Goal: Task Accomplishment & Management: Manage account settings

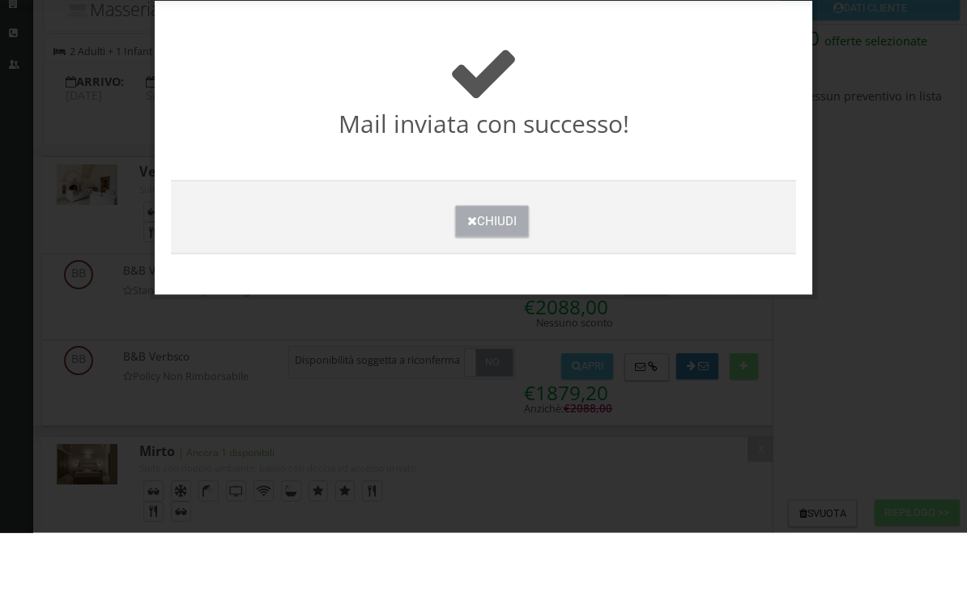
scroll to position [375, 0]
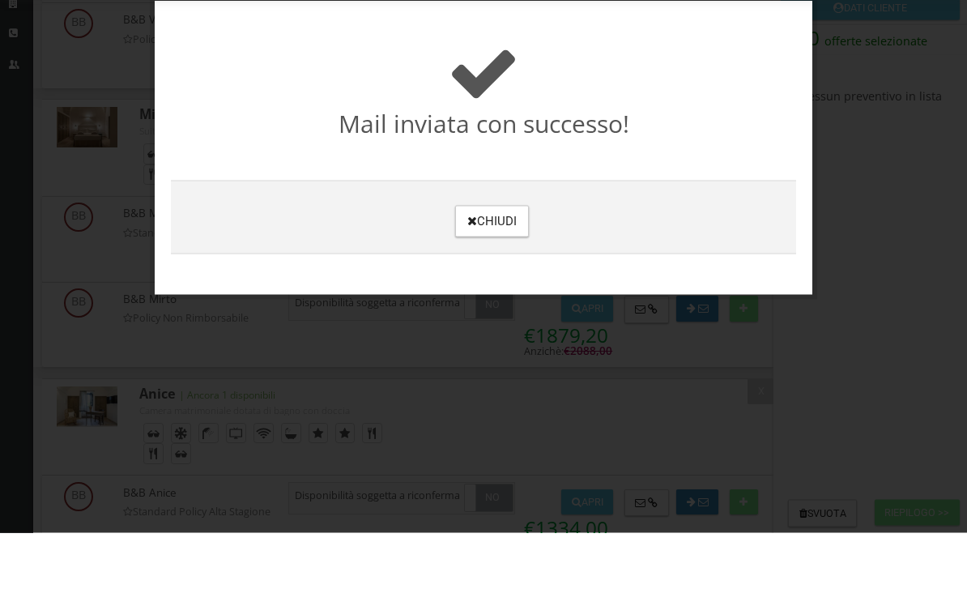
click at [495, 262] on button "Chiudi" at bounding box center [492, 278] width 74 height 32
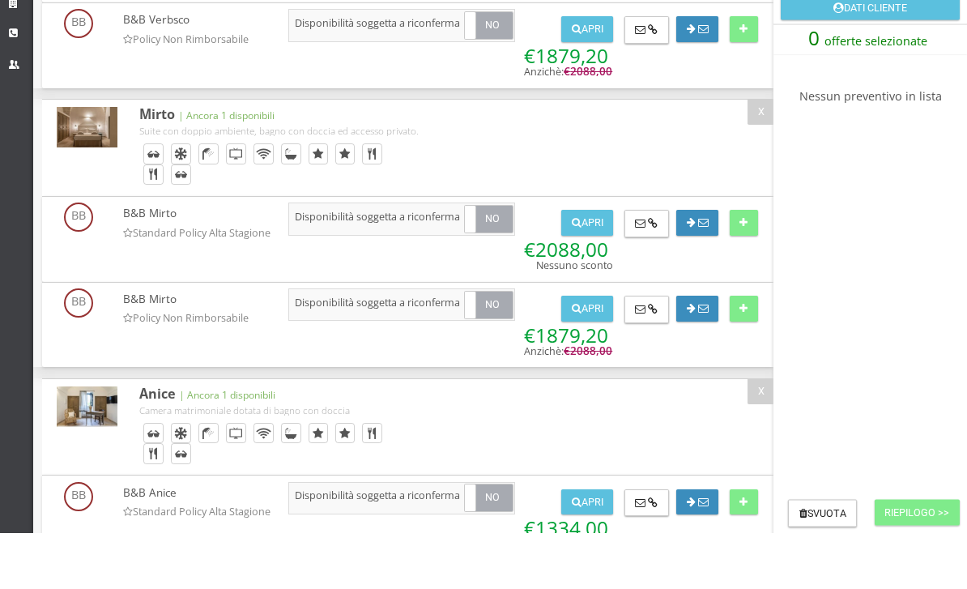
click at [576, 267] on button "Apri" at bounding box center [588, 280] width 52 height 26
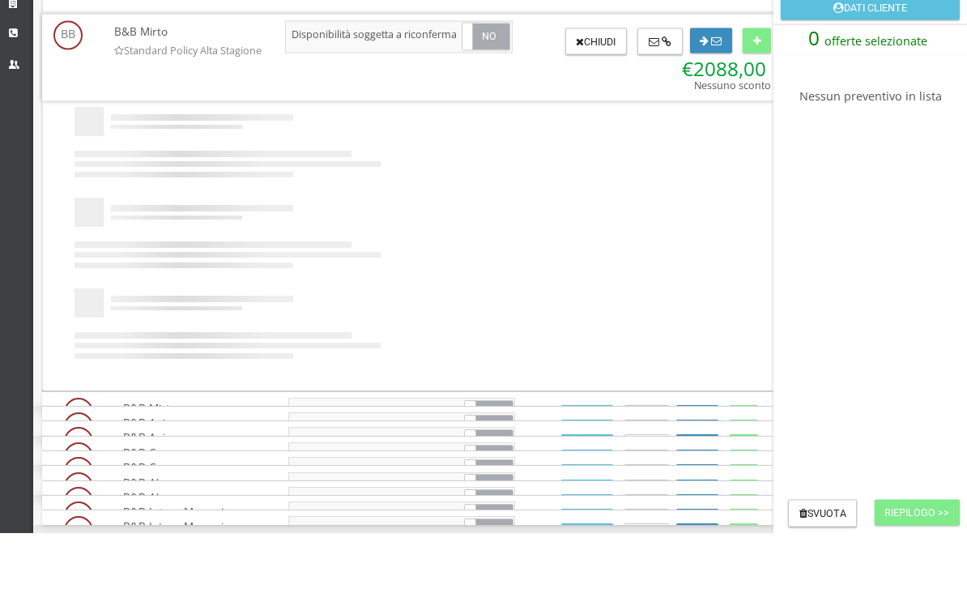
scroll to position [0, 0]
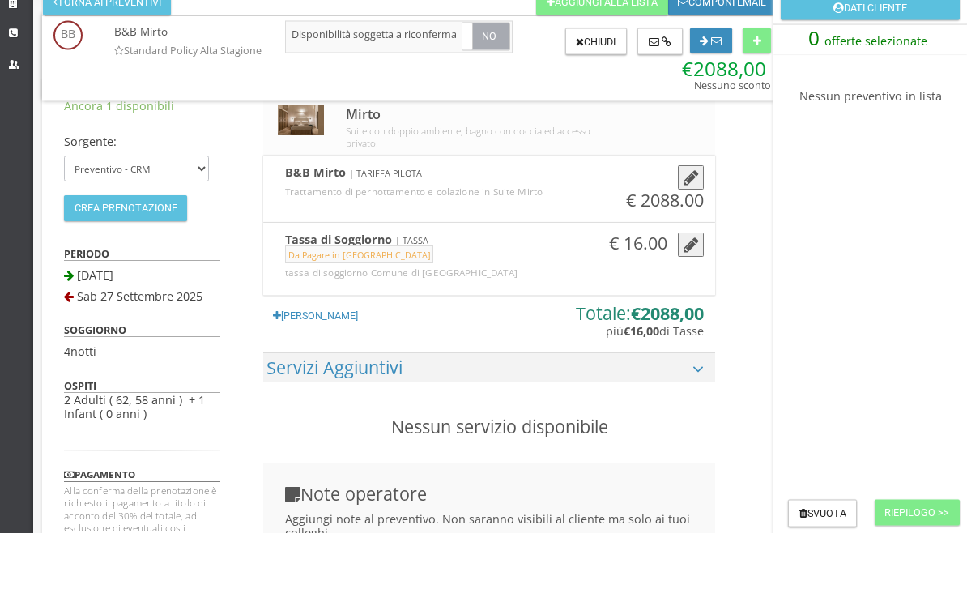
click at [684, 226] on icon "button" at bounding box center [691, 235] width 15 height 18
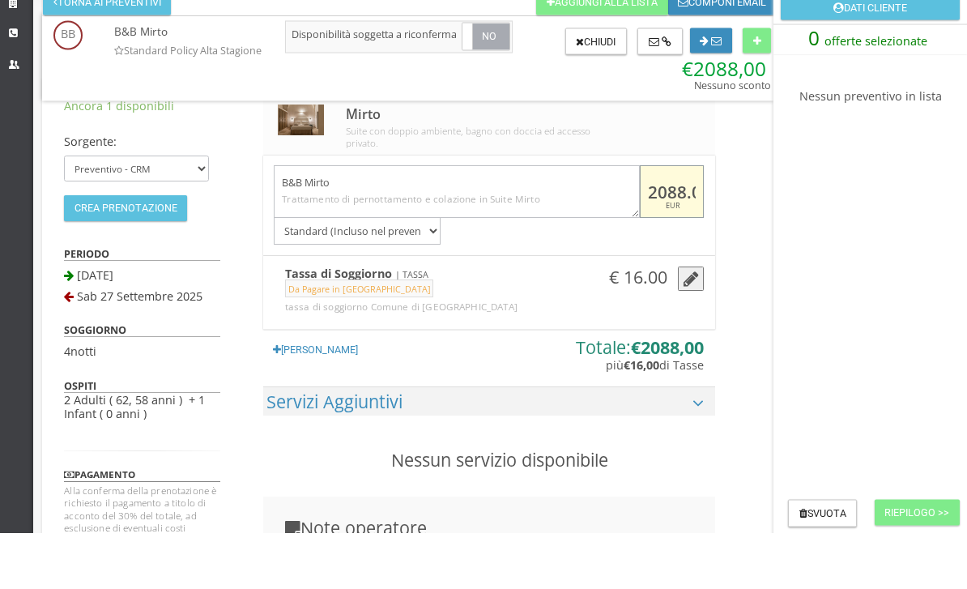
click at [656, 222] on input "2088.00" at bounding box center [672, 248] width 64 height 53
drag, startPoint x: 685, startPoint y: 191, endPoint x: 639, endPoint y: 198, distance: 45.8
click at [640, 222] on input "2088.00" at bounding box center [672, 248] width 64 height 53
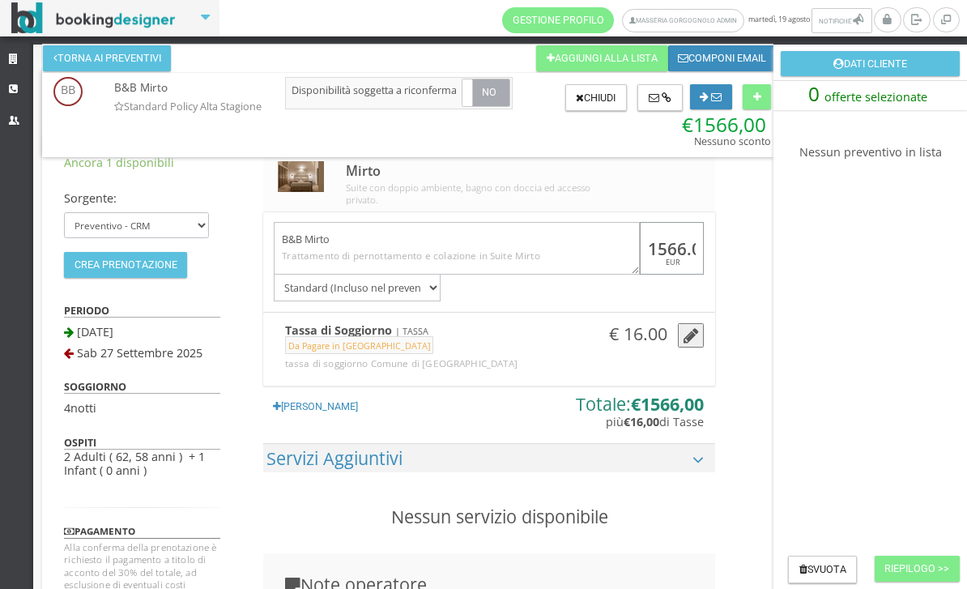
type input "1566.00"
click at [756, 266] on div "Ancora 1 disponibili Sorgente: Preventivo - CRM Booking Engine Crea Prenotazion…" at bounding box center [408, 501] width 732 height 733
click at [754, 92] on icon at bounding box center [758, 97] width 8 height 11
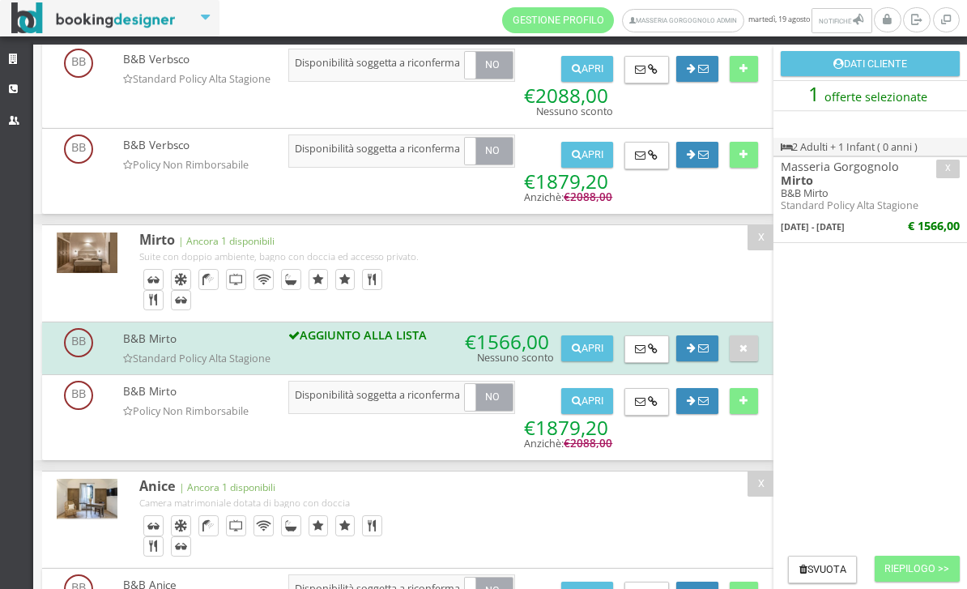
scroll to position [310, 0]
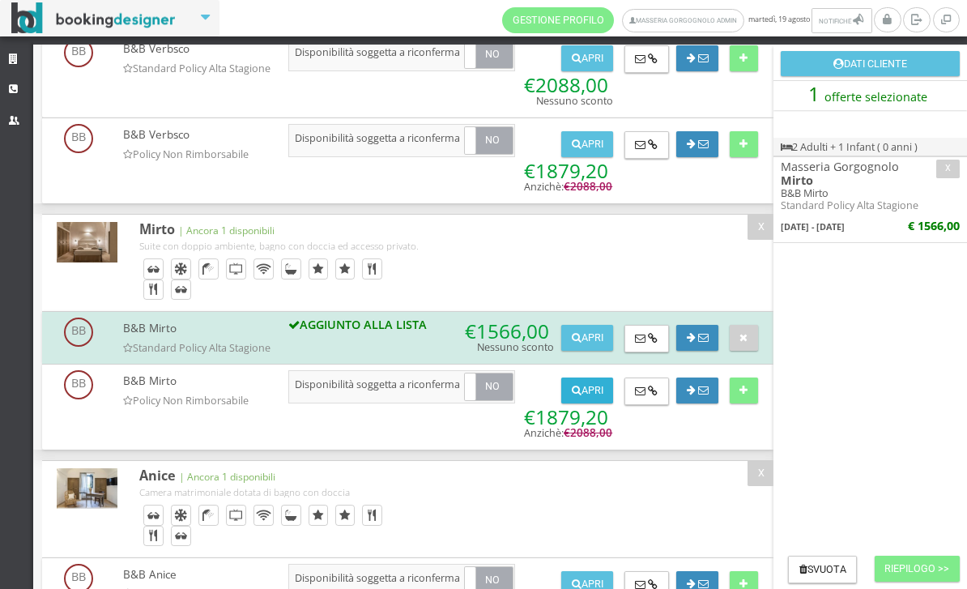
click at [594, 404] on button "Apri" at bounding box center [588, 391] width 52 height 26
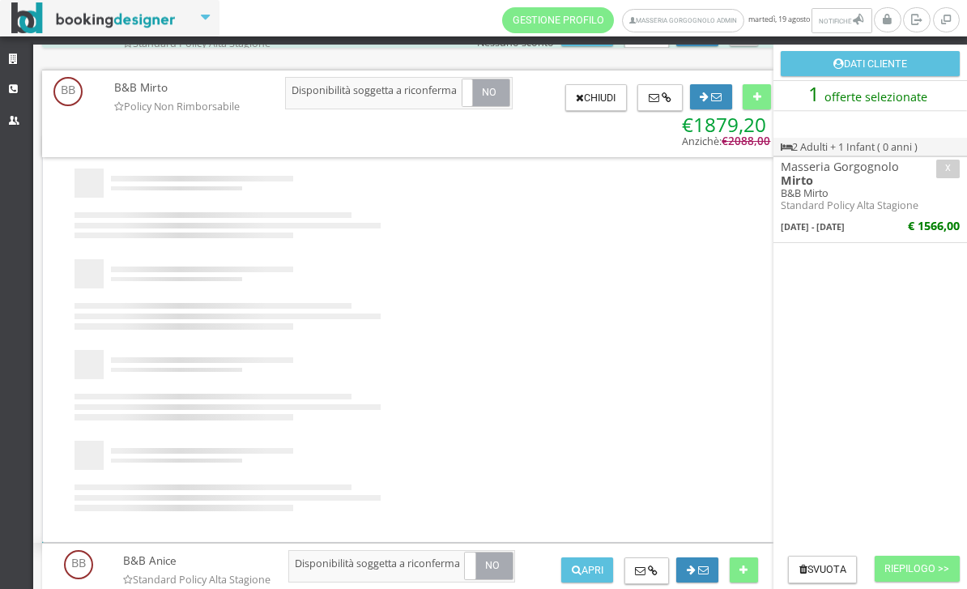
scroll to position [0, 0]
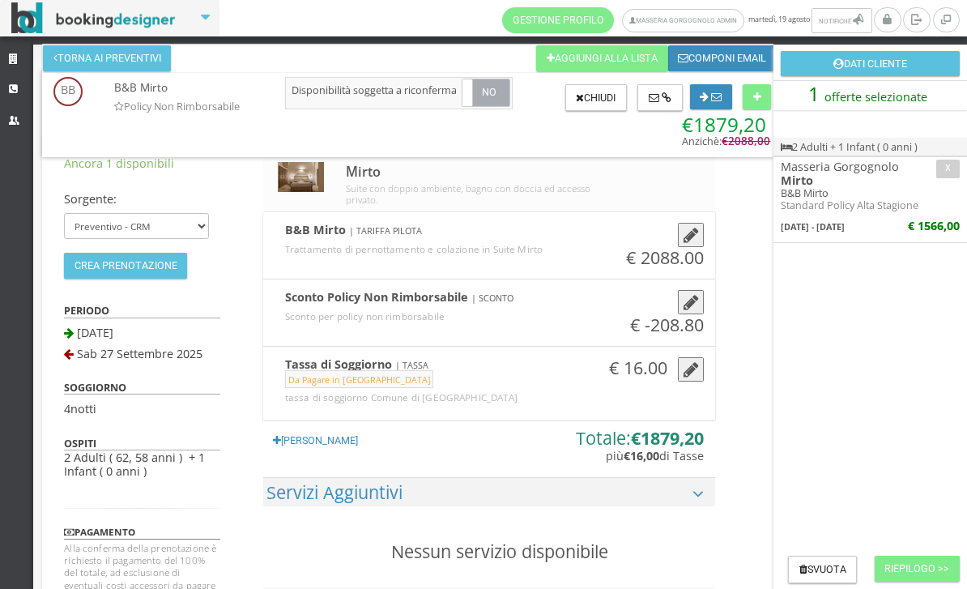
click at [684, 245] on icon "button" at bounding box center [691, 236] width 15 height 18
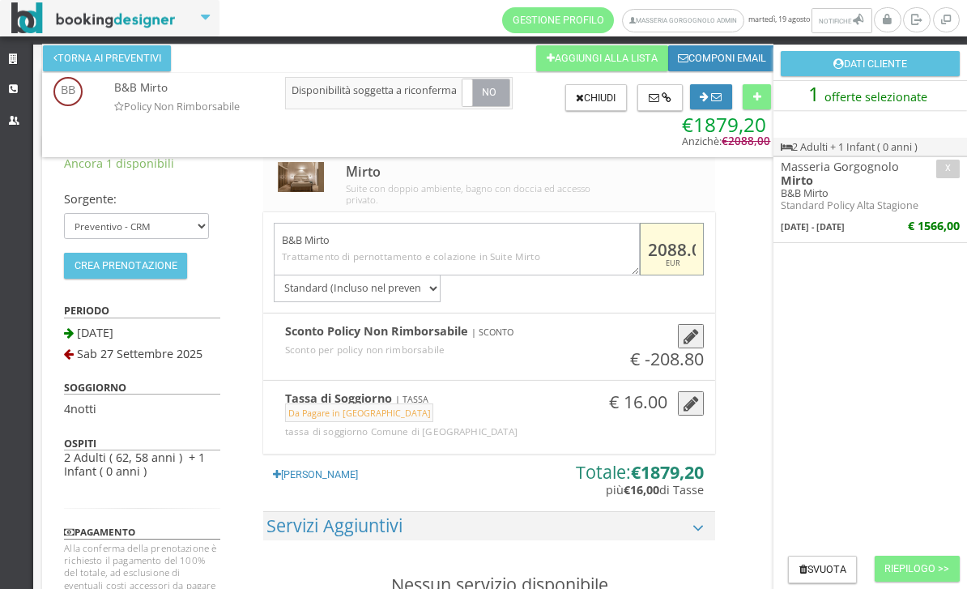
click at [663, 245] on input "2088.00" at bounding box center [672, 249] width 64 height 53
type input "1566.00"
click at [684, 340] on icon "button" at bounding box center [691, 337] width 15 height 18
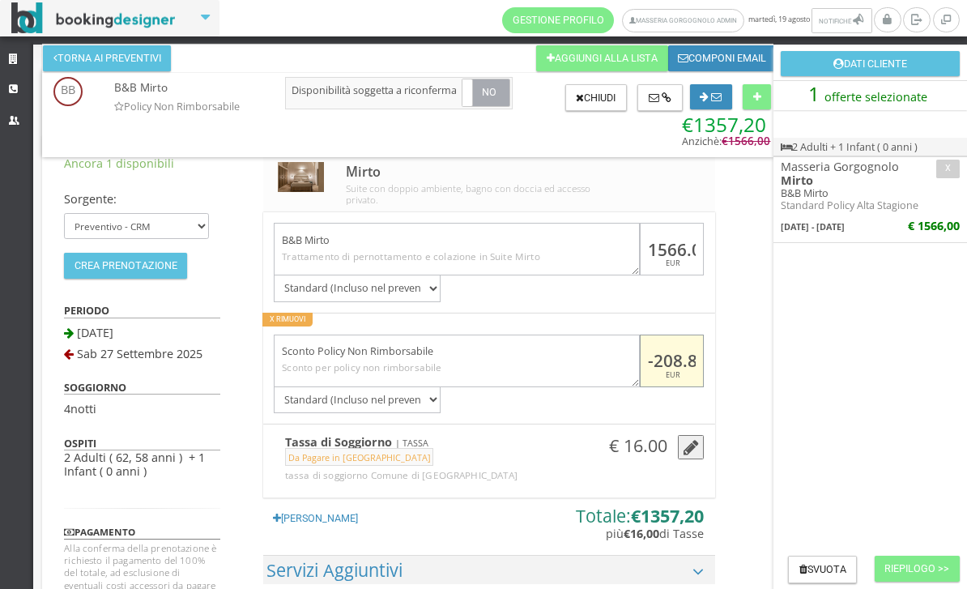
click at [659, 363] on input "-208.80" at bounding box center [672, 361] width 64 height 53
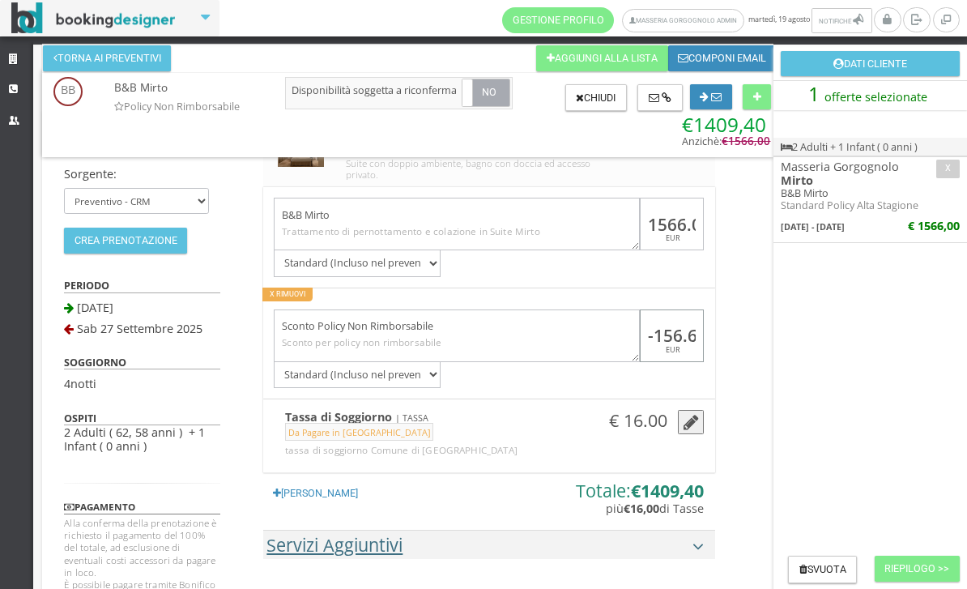
scroll to position [16, 0]
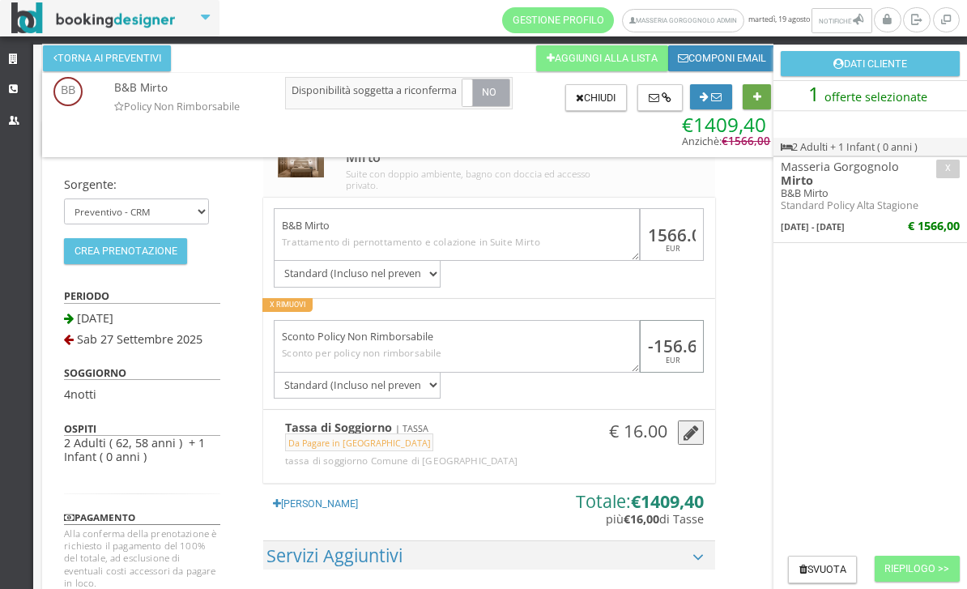
type input "-156.60"
click at [751, 100] on button at bounding box center [757, 97] width 28 height 26
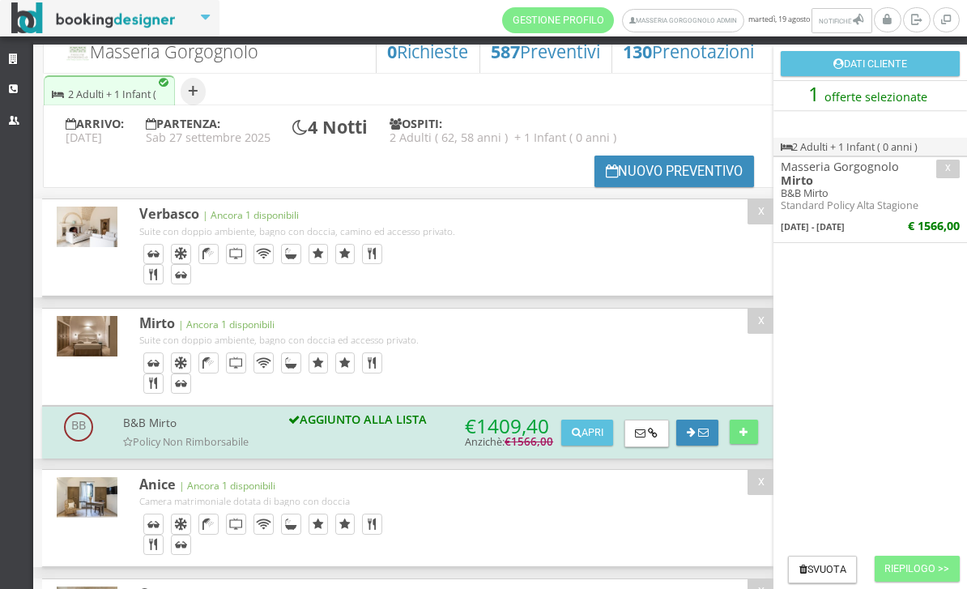
scroll to position [0, 0]
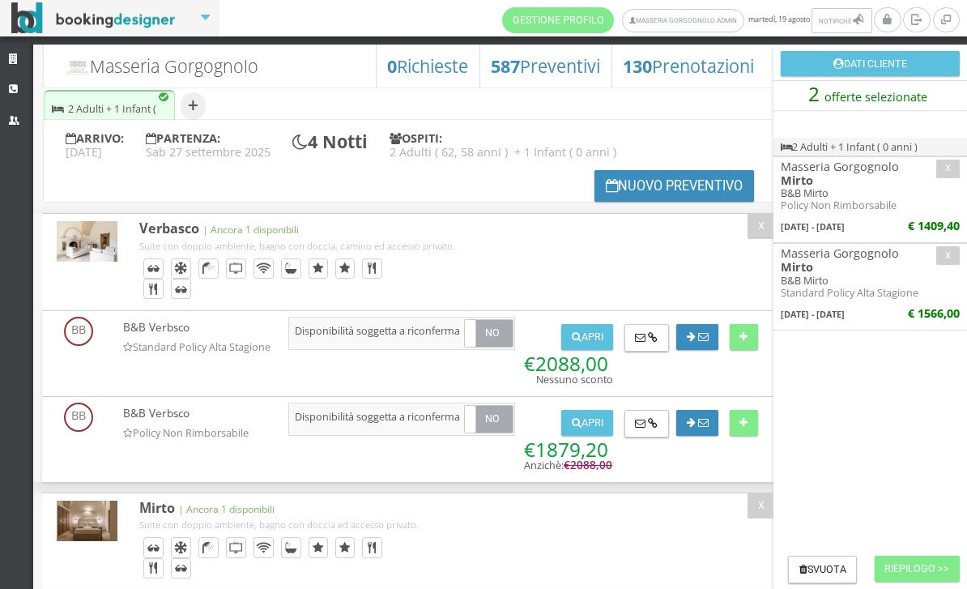
click at [892, 559] on button "Riepilogo >>" at bounding box center [917, 569] width 85 height 26
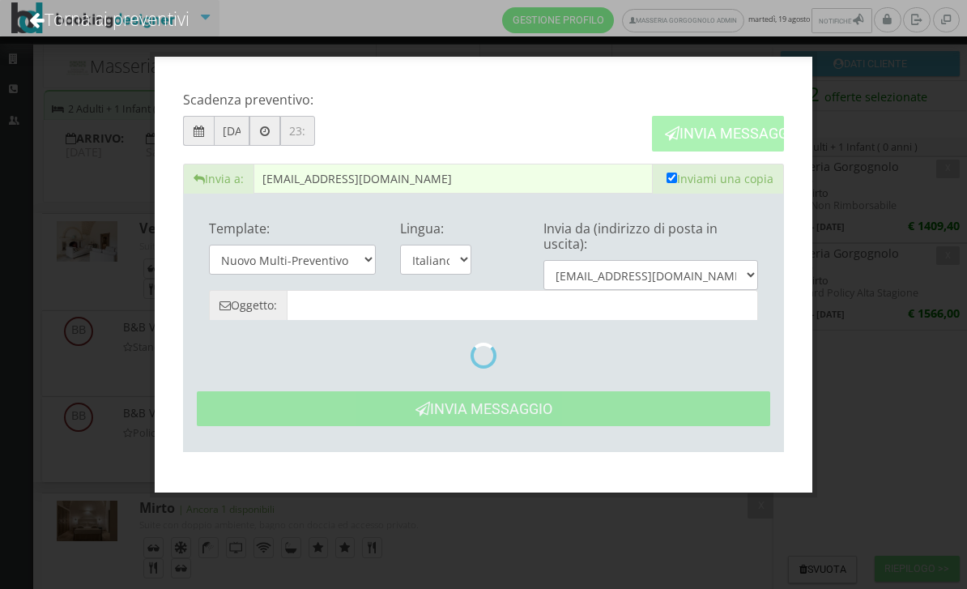
type input "Masseria Gorgognolo: Preventivo - Maeve O’sullivan"
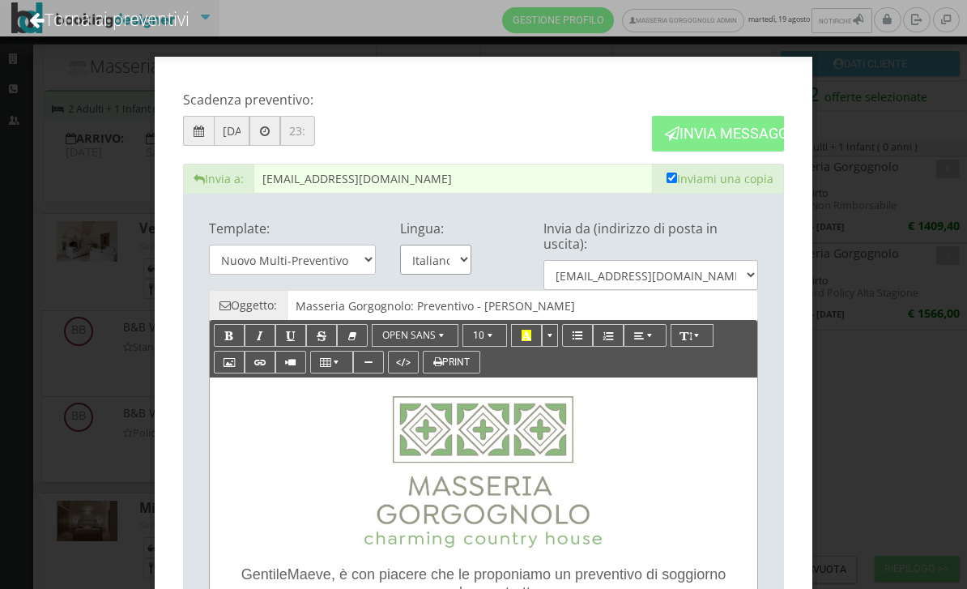
select select "en"
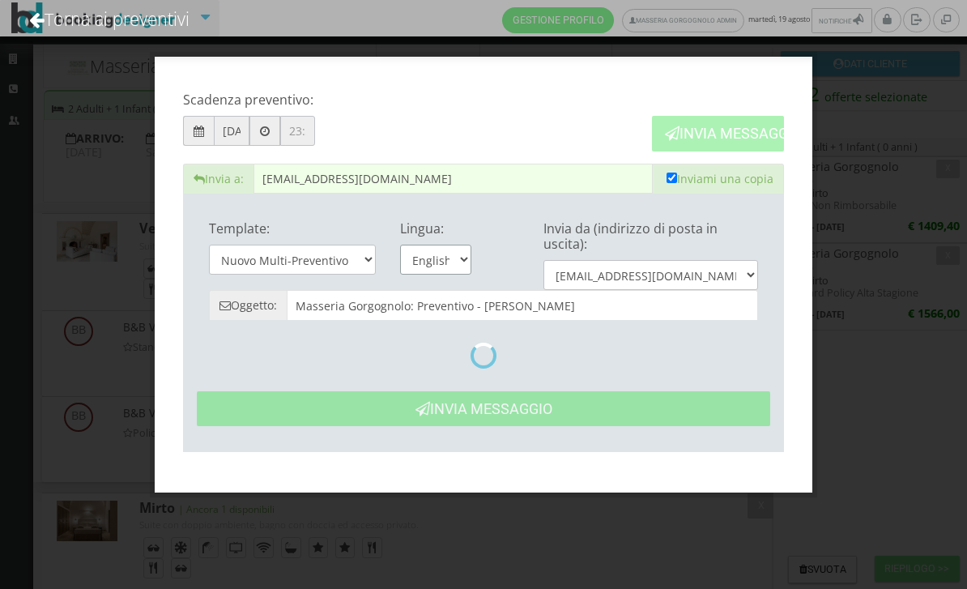
type input "Masseria Gorgognolo: Quote- Maeve O’sullivan"
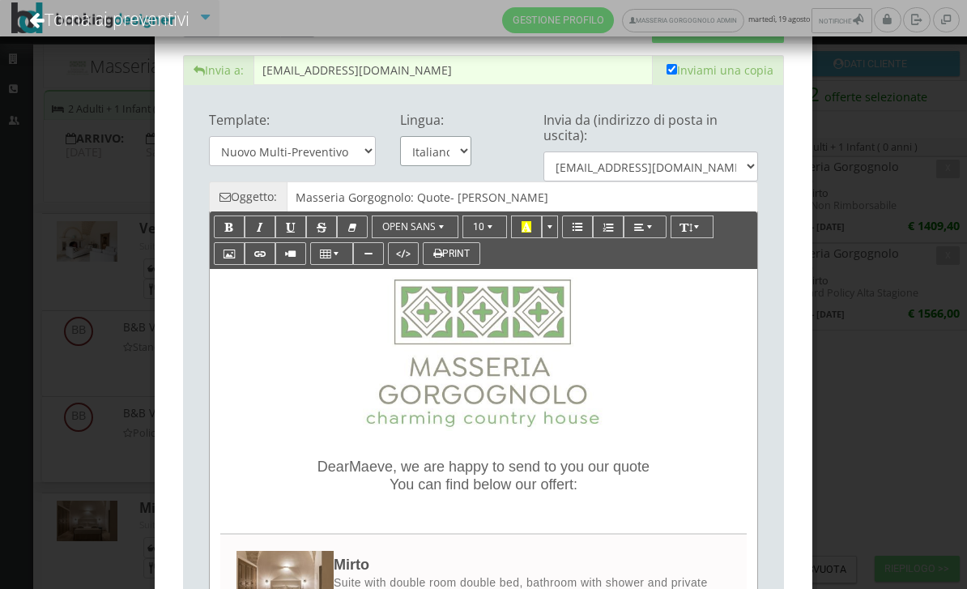
scroll to position [209, 0]
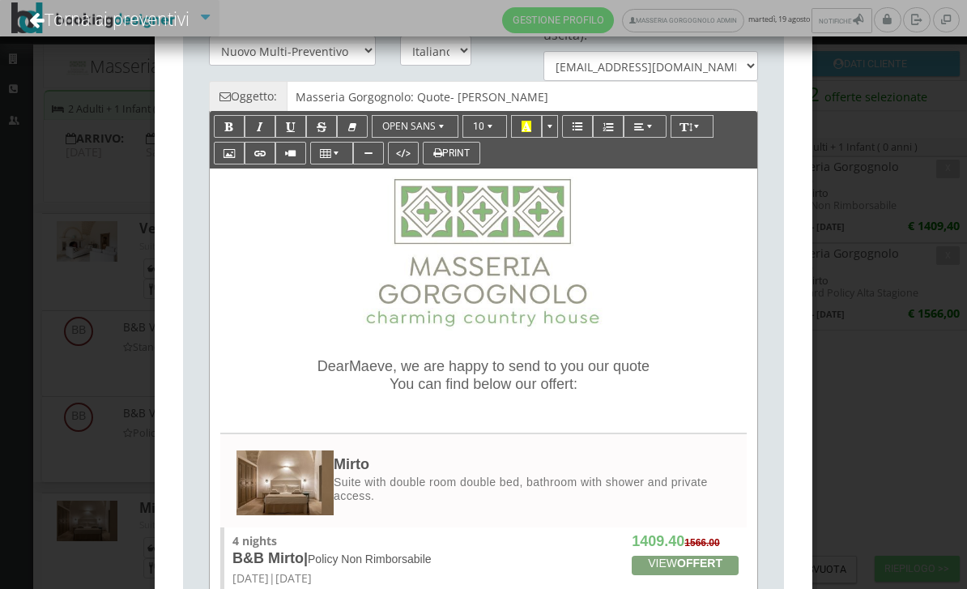
drag, startPoint x: 591, startPoint y: 386, endPoint x: 368, endPoint y: 327, distance: 230.5
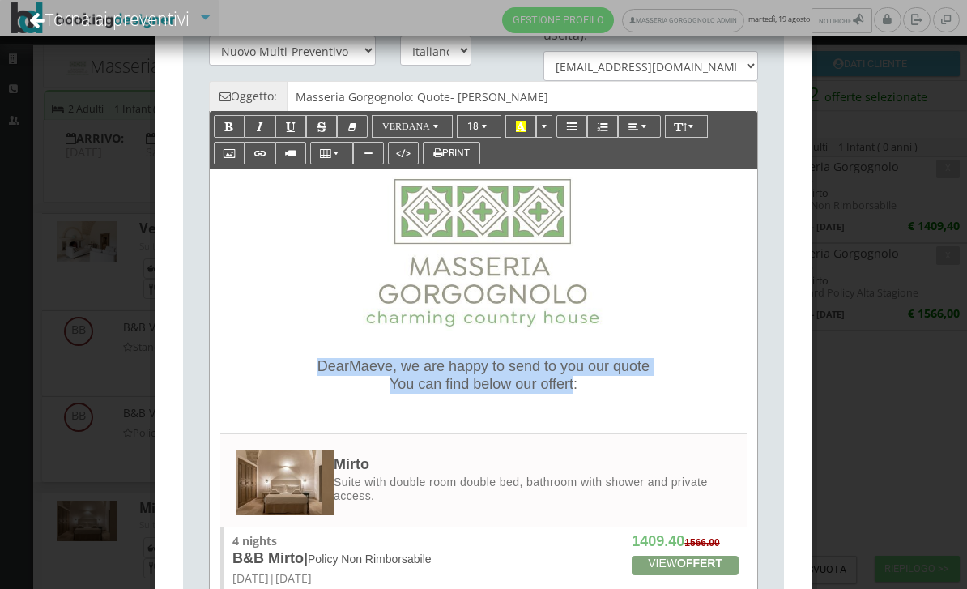
drag, startPoint x: 589, startPoint y: 386, endPoint x: 294, endPoint y: 371, distance: 295.3
click at [294, 371] on p "Dear Maeve , we are happy to send to you our quote You can find below our offer…" at bounding box center [483, 376] width 515 height 36
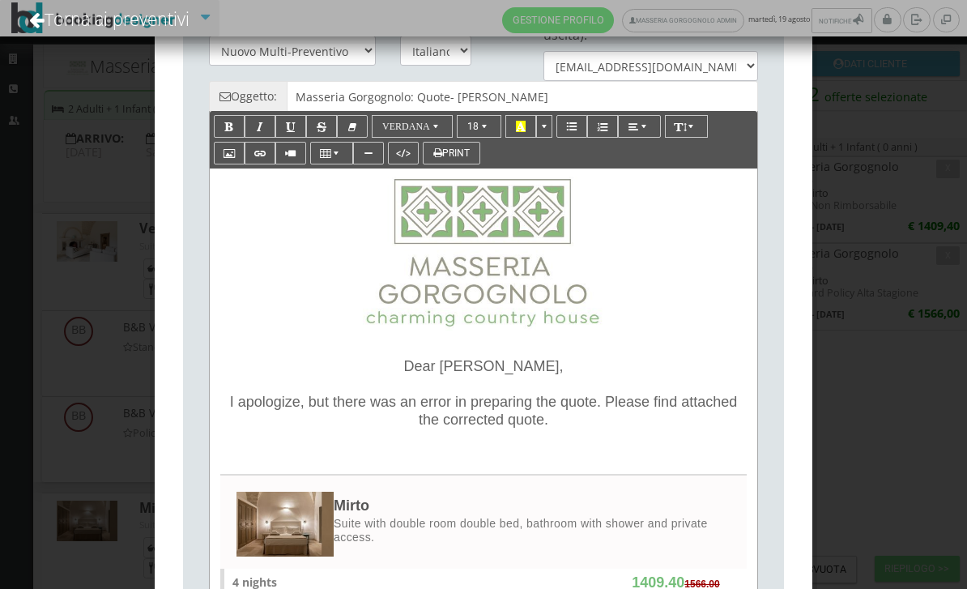
click at [225, 411] on div "Dear Maeve, I apologize, but there was an error in preparing the quote. Please …" at bounding box center [484, 406] width 532 height 96
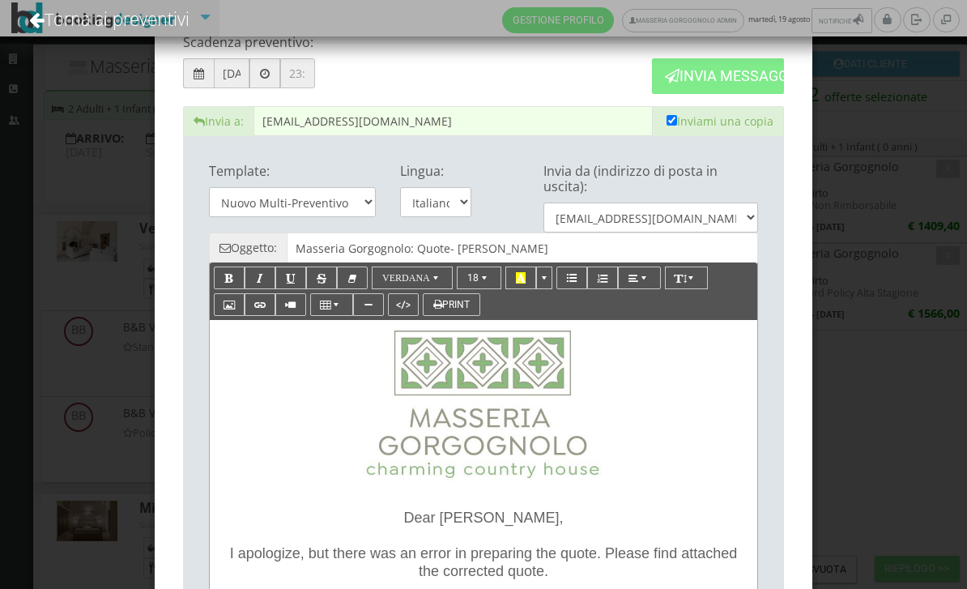
scroll to position [58, 0]
click at [702, 90] on button "Invia Messaggio" at bounding box center [718, 75] width 132 height 35
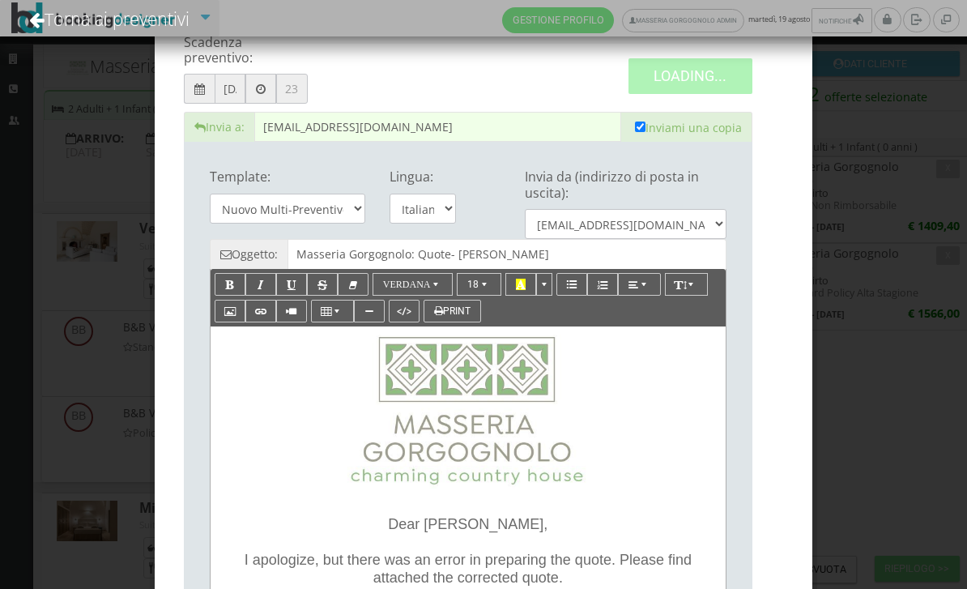
scroll to position [0, 0]
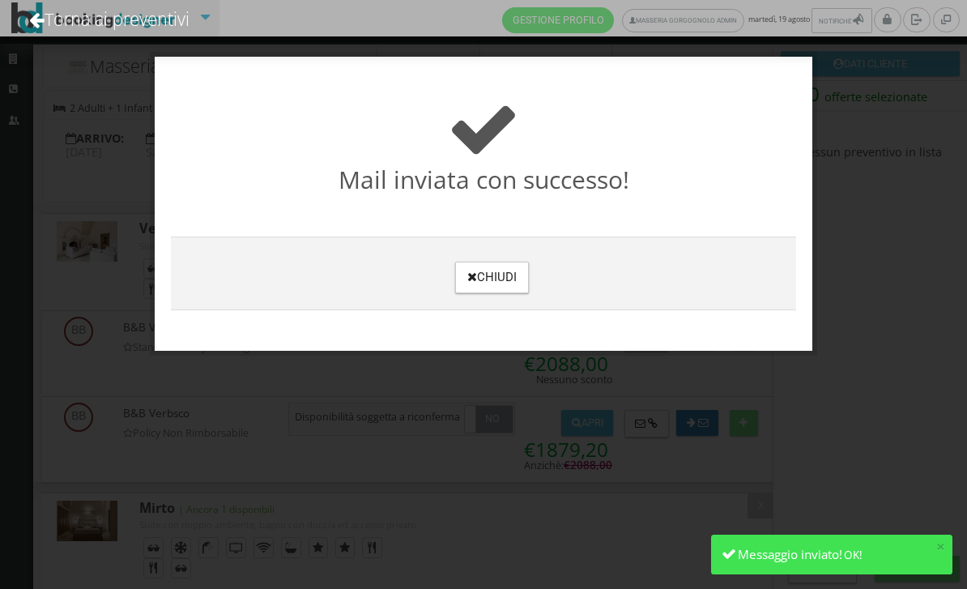
click at [489, 288] on button "Chiudi" at bounding box center [492, 278] width 74 height 32
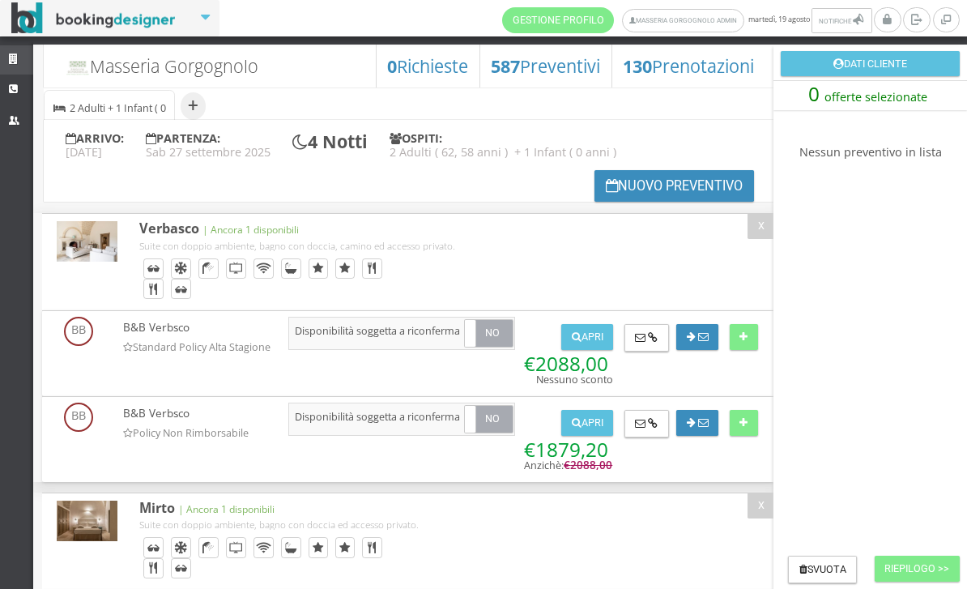
click at [12, 58] on icon at bounding box center [15, 59] width 13 height 11
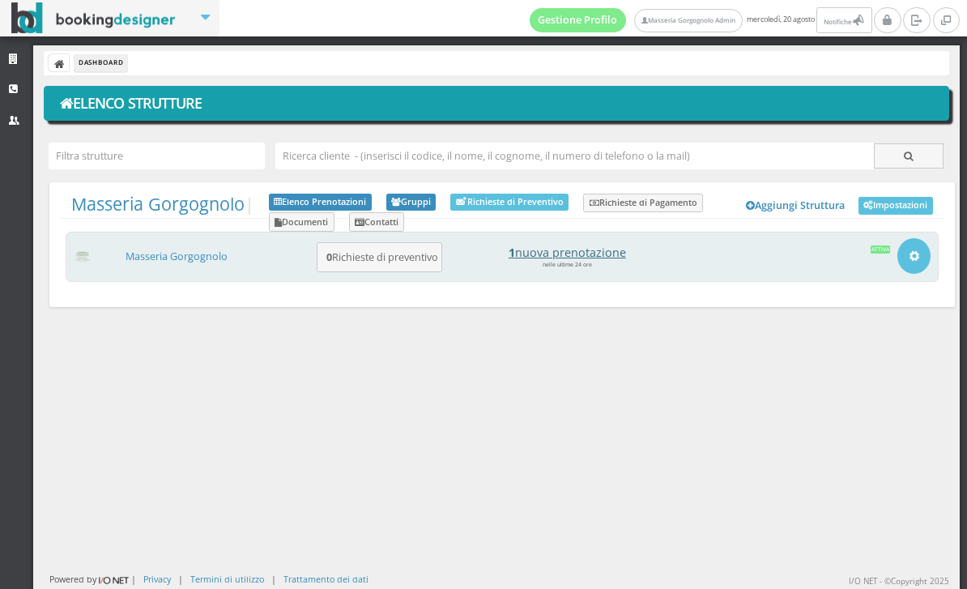
click at [595, 253] on h4 "1 nuova prenotazione" at bounding box center [567, 253] width 225 height 14
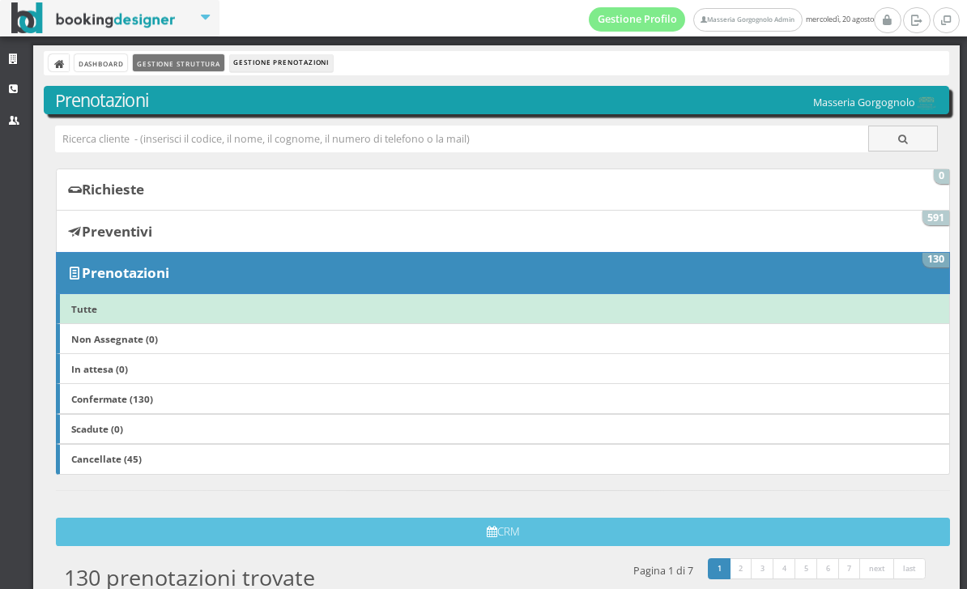
click at [194, 55] on link "Gestione Struttura" at bounding box center [178, 62] width 91 height 17
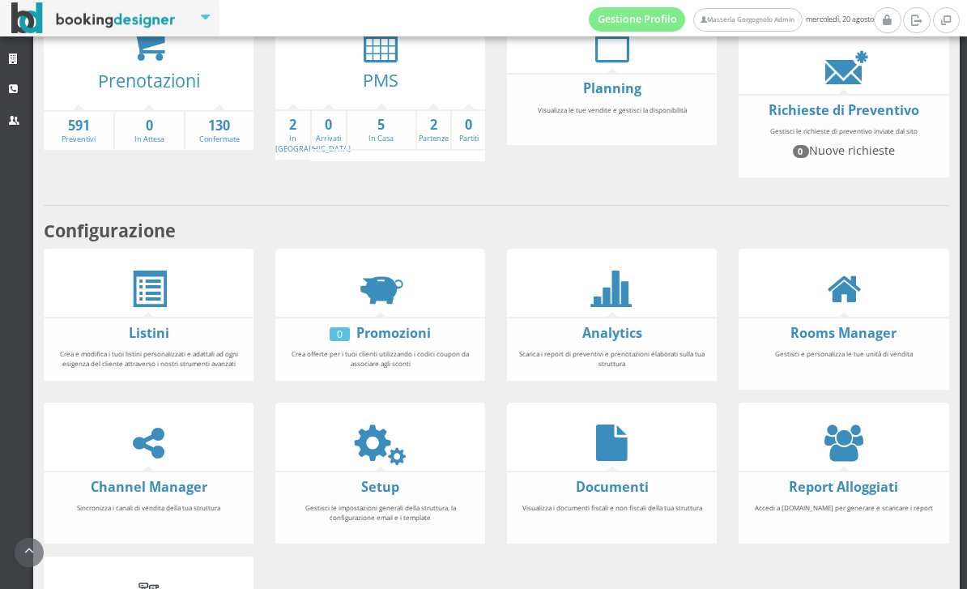
scroll to position [54, 0]
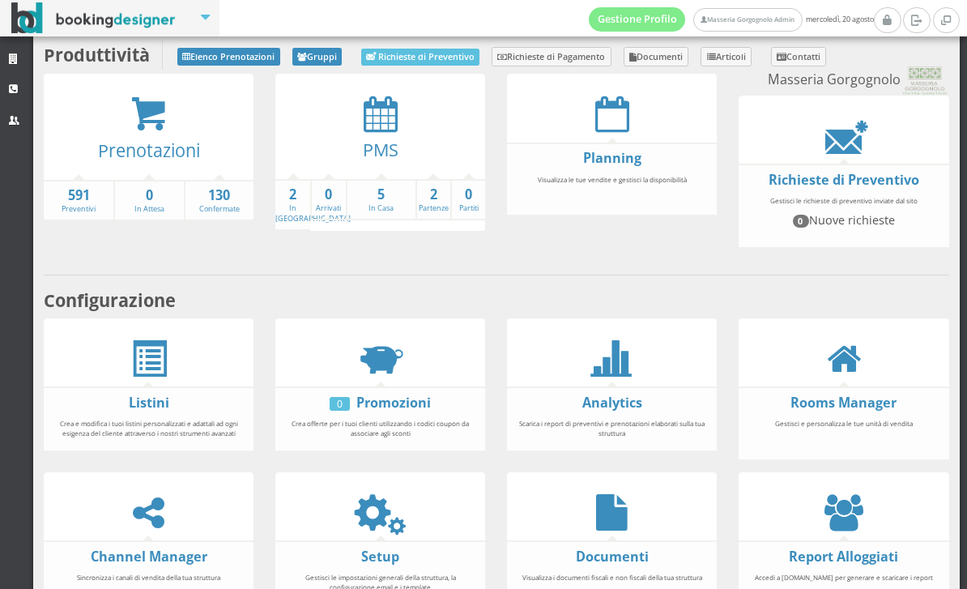
click at [398, 125] on div at bounding box center [380, 114] width 210 height 36
click at [155, 117] on icon at bounding box center [148, 114] width 36 height 37
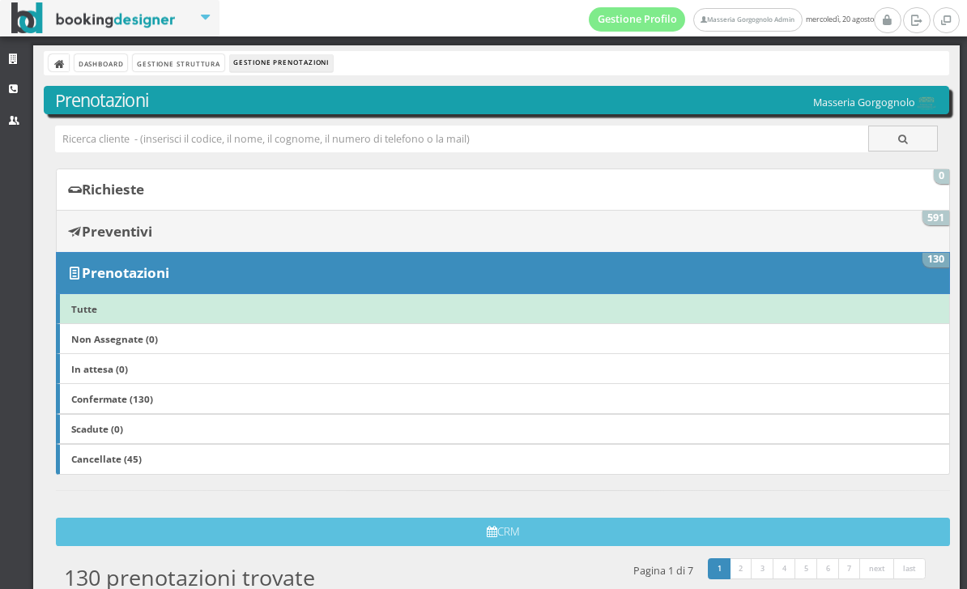
click at [138, 230] on b "Preventivi" at bounding box center [117, 231] width 70 height 19
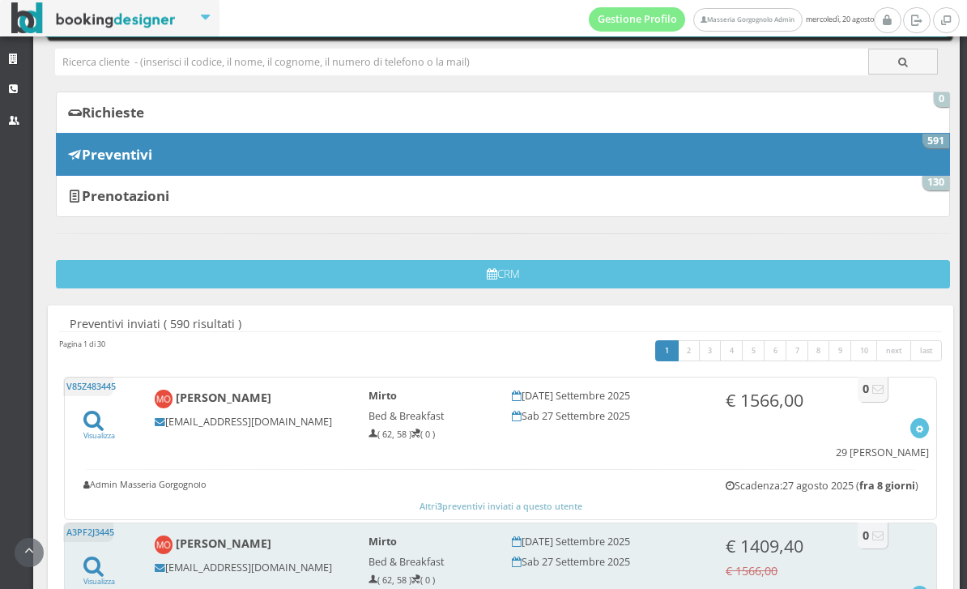
scroll to position [83, 0]
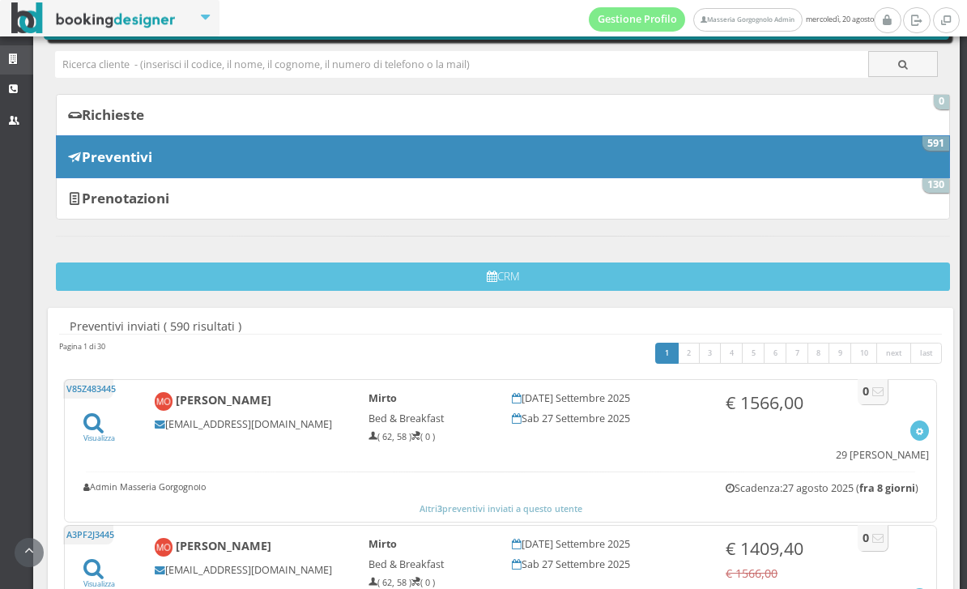
click at [17, 60] on icon at bounding box center [15, 59] width 13 height 11
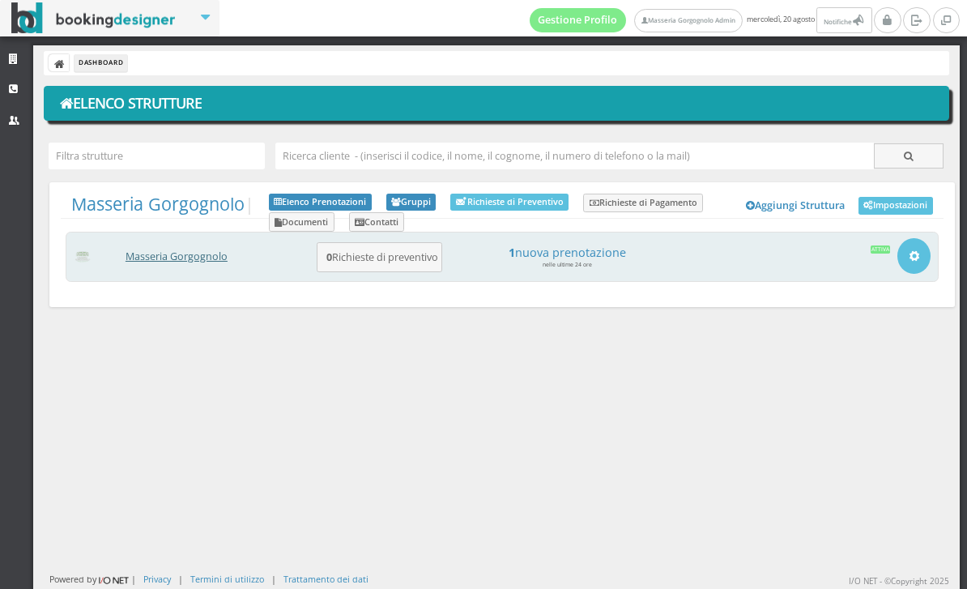
click at [213, 255] on link "Masseria Gorgognolo" at bounding box center [177, 257] width 102 height 14
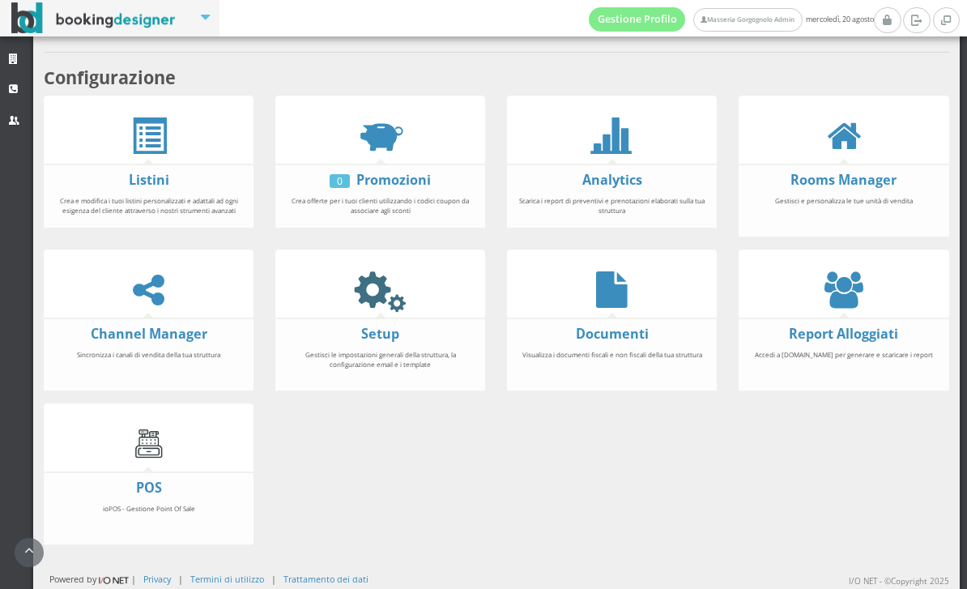
scroll to position [336, 0]
click at [19, 96] on link "CRM" at bounding box center [16, 89] width 33 height 29
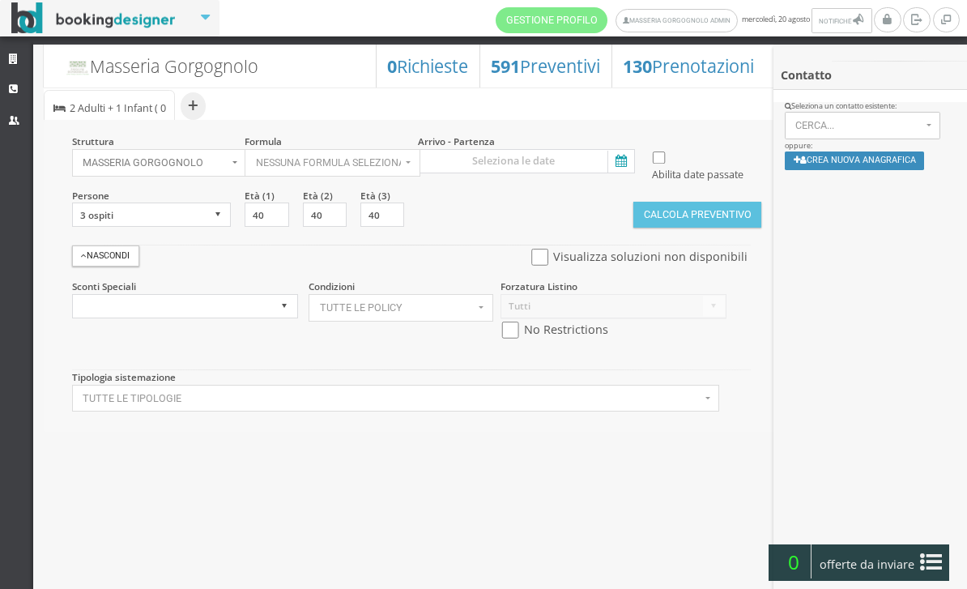
select select
click at [24, 62] on link "Strutture" at bounding box center [16, 59] width 33 height 29
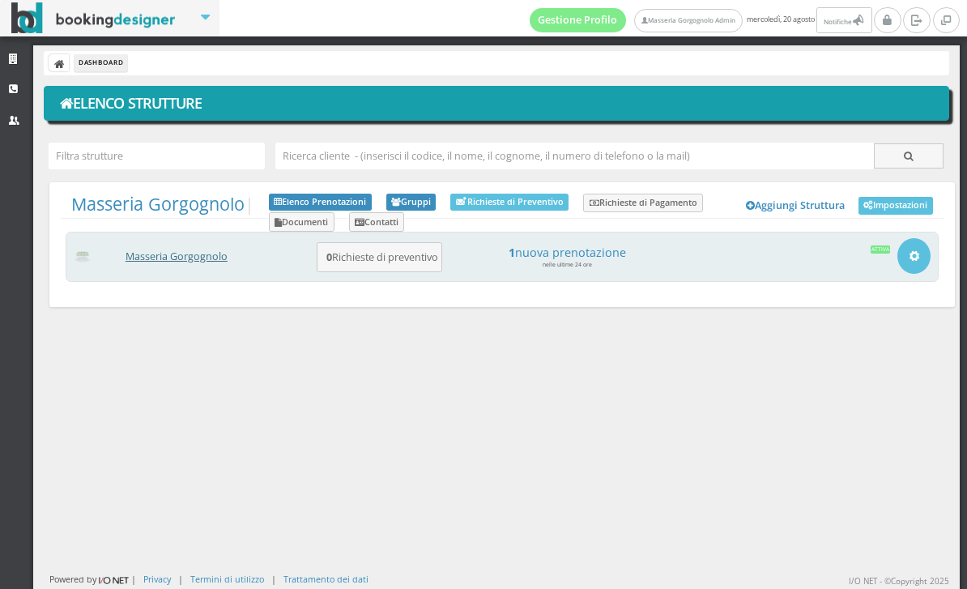
click at [211, 258] on link "Masseria Gorgognolo" at bounding box center [177, 257] width 102 height 14
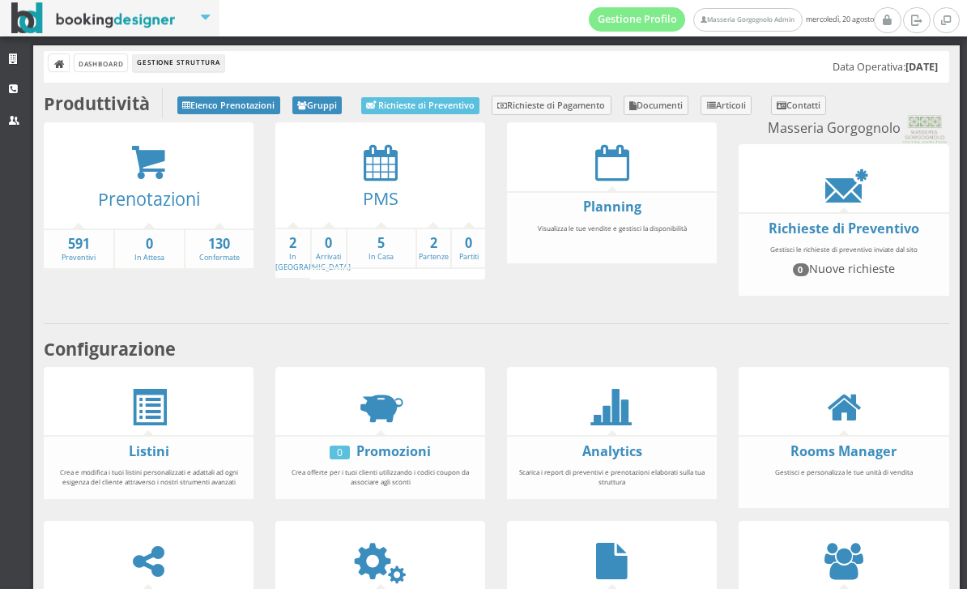
scroll to position [28, 0]
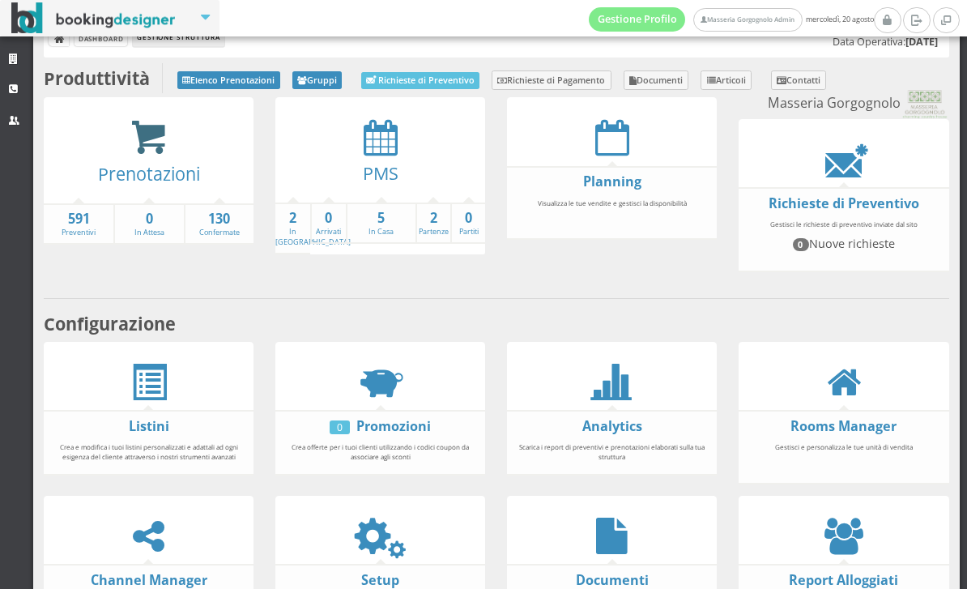
click at [132, 153] on icon at bounding box center [148, 137] width 36 height 37
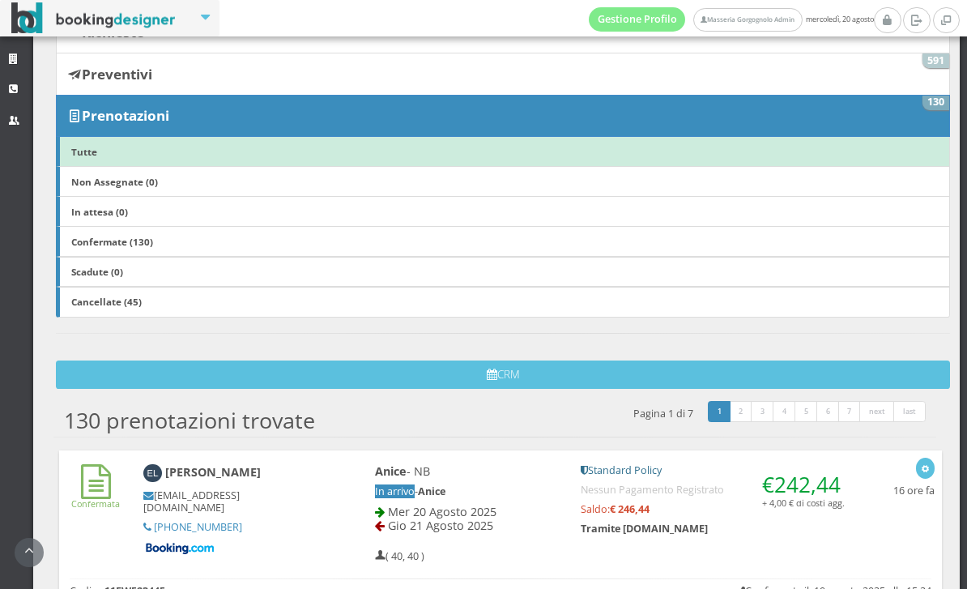
scroll to position [113, 0]
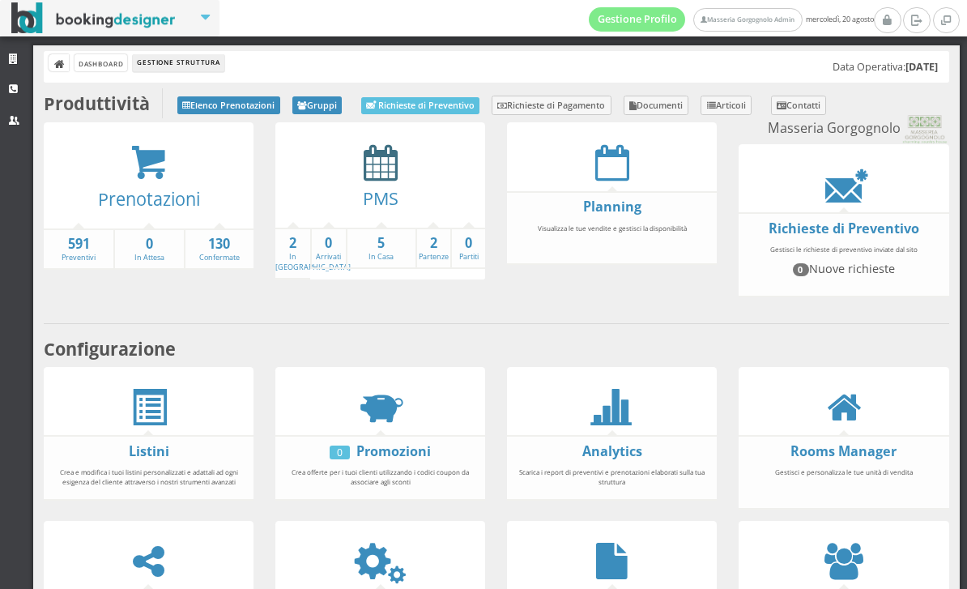
click at [379, 161] on icon at bounding box center [381, 162] width 34 height 36
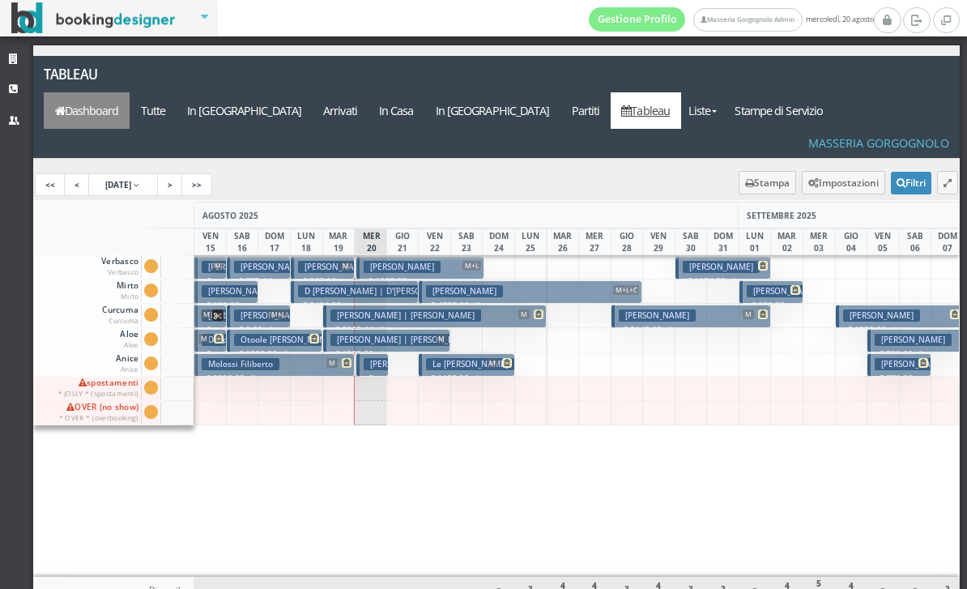
click at [130, 92] on link "Dashboard" at bounding box center [87, 110] width 86 height 36
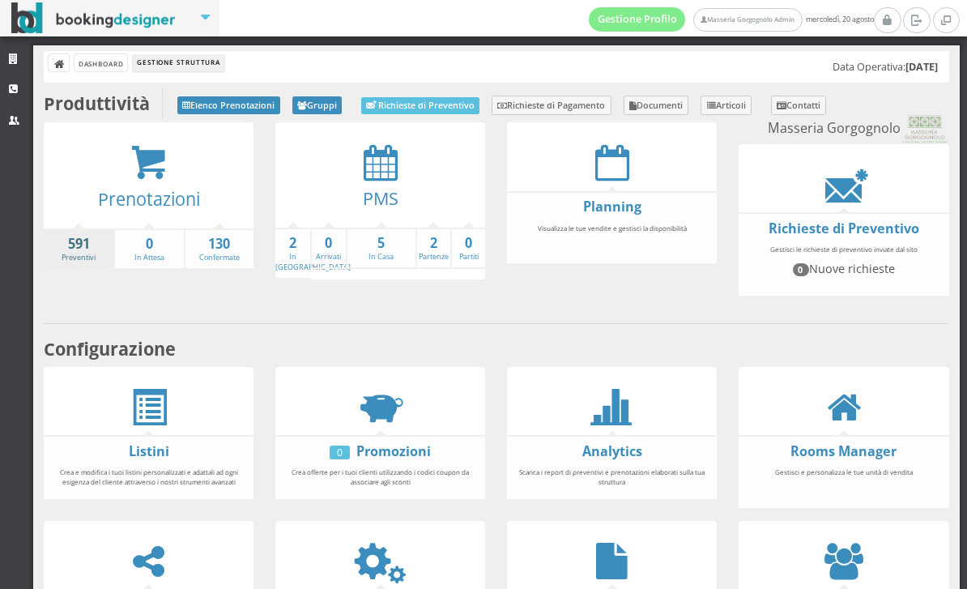
click at [71, 246] on strong "591" at bounding box center [79, 244] width 70 height 19
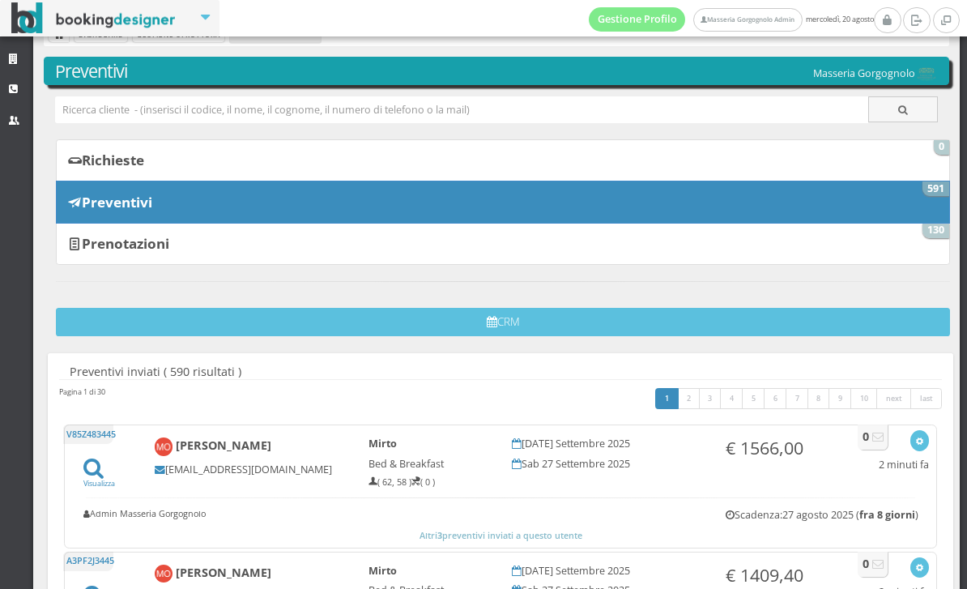
scroll to position [28, 0]
